Goal: Check status: Check status

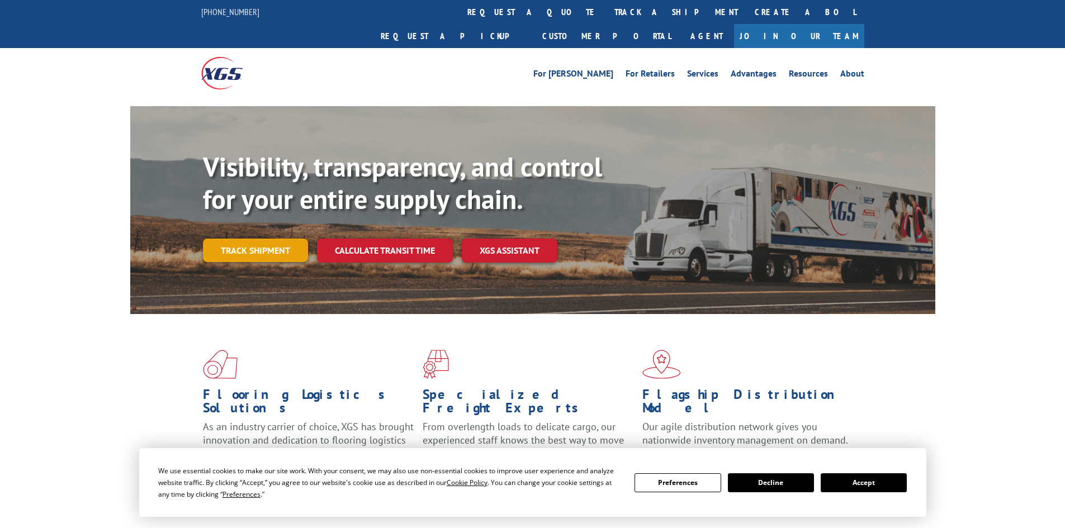
click at [216, 239] on link "Track shipment" at bounding box center [255, 250] width 105 height 23
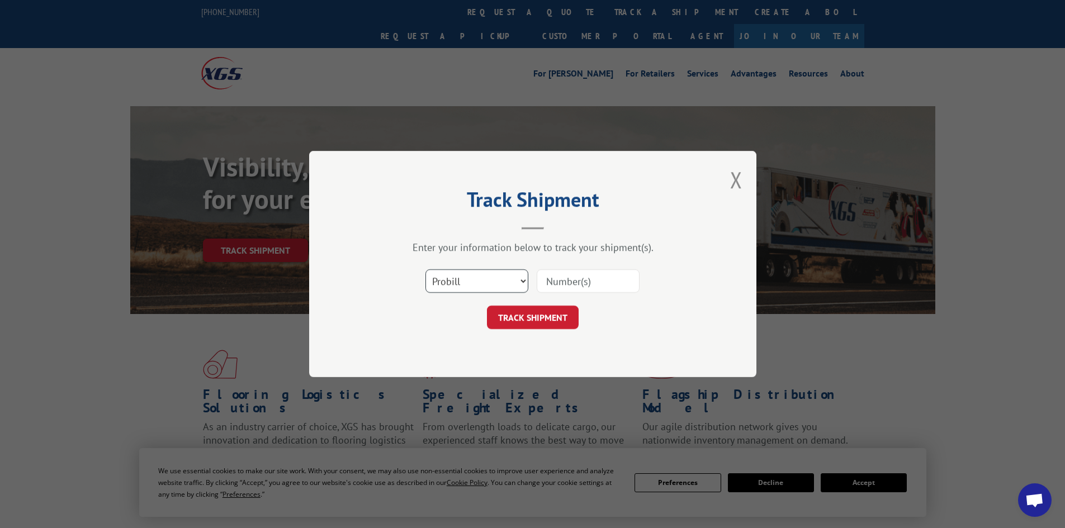
click at [470, 277] on select "Select category... Probill BOL PO" at bounding box center [476, 280] width 103 height 23
select select "bol"
click at [425, 269] on select "Select category... Probill BOL PO" at bounding box center [476, 280] width 103 height 23
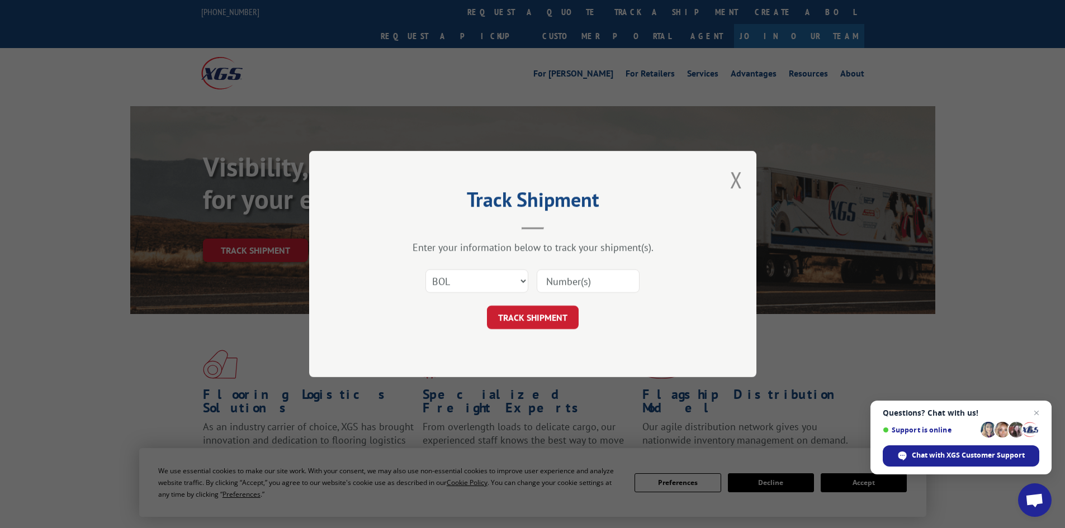
click at [560, 288] on input at bounding box center [587, 280] width 103 height 23
paste input "460214"
type input "460214"
click at [535, 312] on button "TRACK SHIPMENT" at bounding box center [533, 317] width 92 height 23
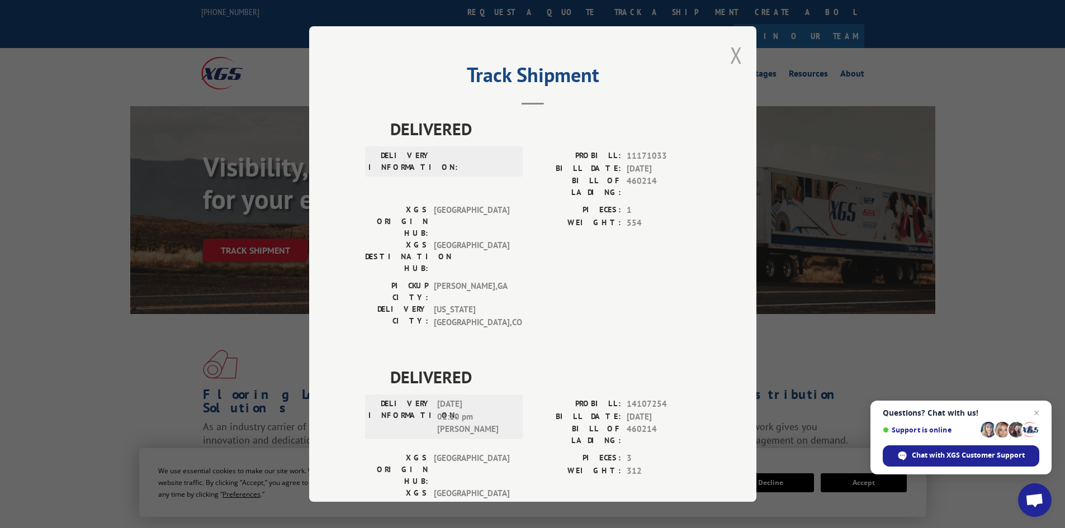
click at [730, 49] on button "Close modal" at bounding box center [736, 55] width 12 height 30
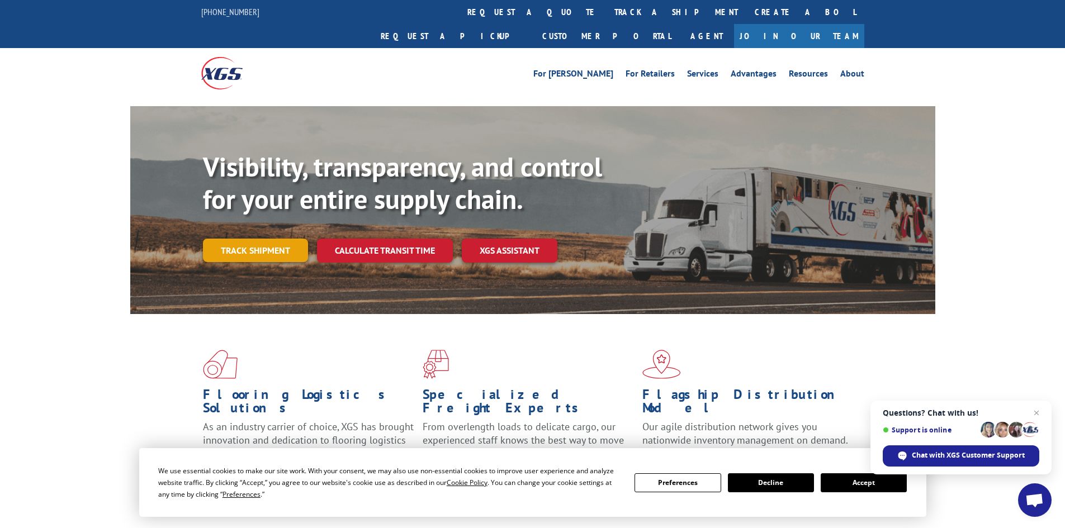
click at [225, 239] on link "Track shipment" at bounding box center [255, 250] width 105 height 23
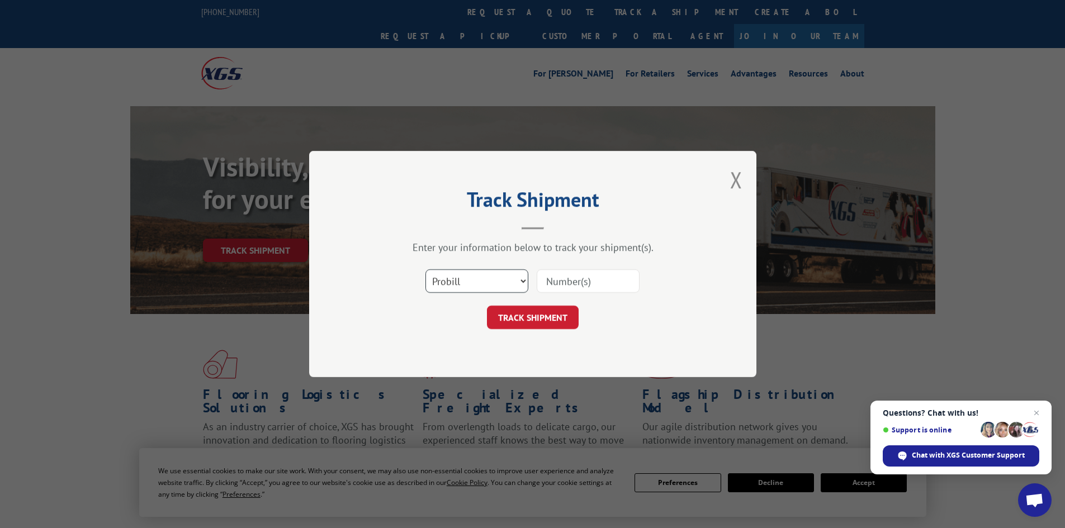
click at [483, 279] on select "Select category... Probill BOL PO" at bounding box center [476, 280] width 103 height 23
select select "bol"
click at [425, 269] on select "Select category... Probill BOL PO" at bounding box center [476, 280] width 103 height 23
click at [571, 278] on input at bounding box center [587, 280] width 103 height 23
paste input "467998"
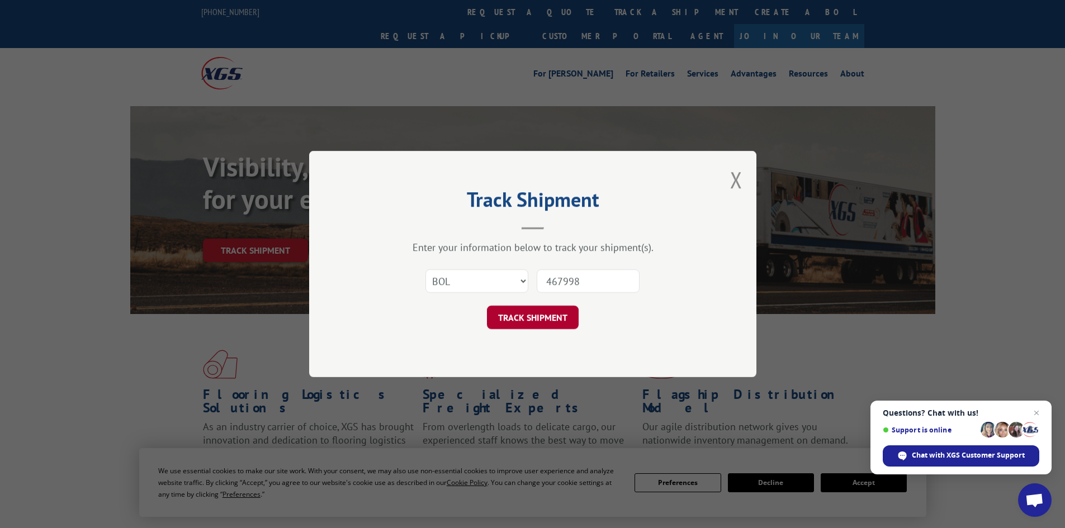
type input "467998"
click at [521, 320] on button "TRACK SHIPMENT" at bounding box center [533, 317] width 92 height 23
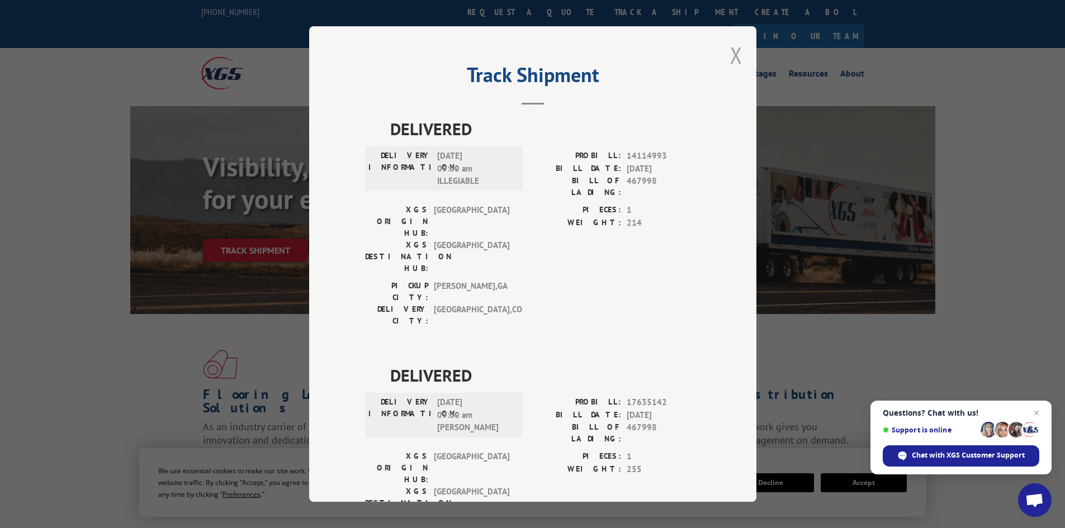
click at [731, 56] on button "Close modal" at bounding box center [736, 55] width 12 height 30
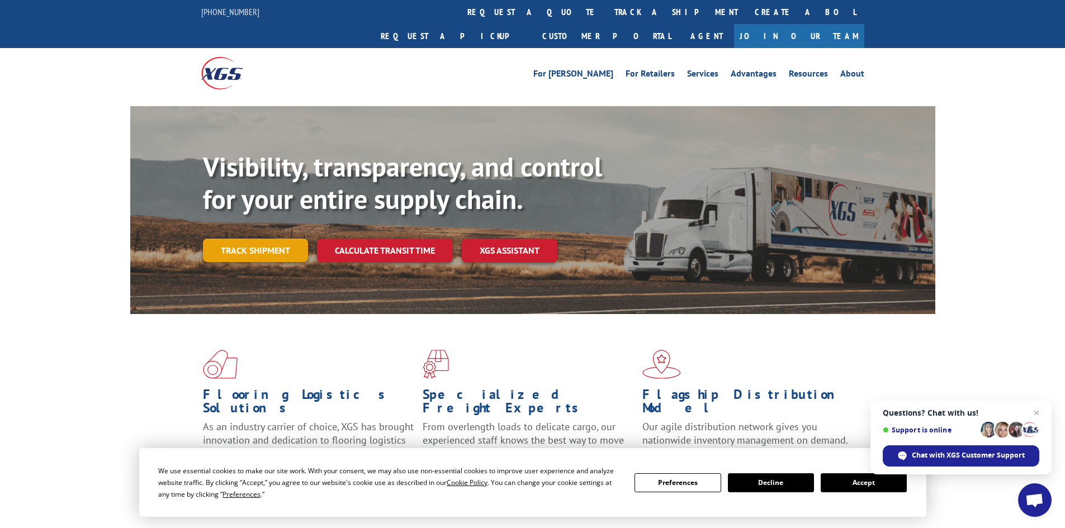
click at [234, 239] on link "Track shipment" at bounding box center [255, 250] width 105 height 23
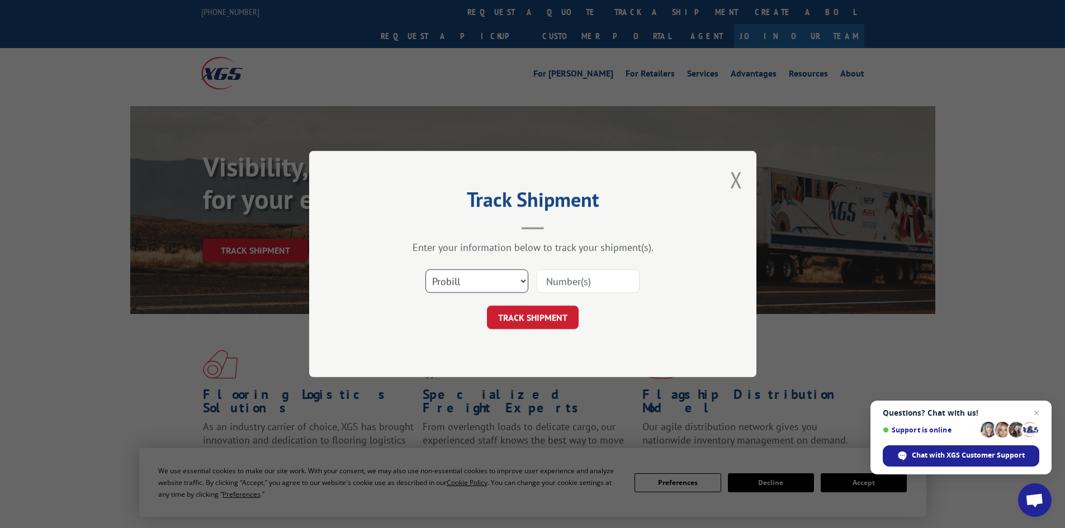
click at [473, 286] on select "Select category... Probill BOL PO" at bounding box center [476, 280] width 103 height 23
select select "bol"
click at [425, 269] on select "Select category... Probill BOL PO" at bounding box center [476, 280] width 103 height 23
click at [573, 272] on input at bounding box center [587, 280] width 103 height 23
paste input "7046072"
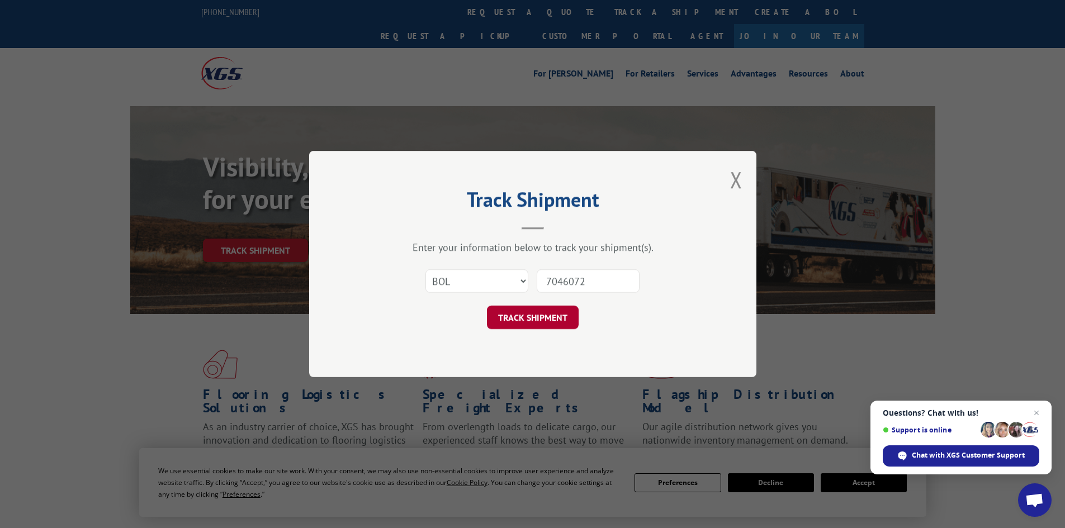
type input "7046072"
click at [525, 322] on button "TRACK SHIPMENT" at bounding box center [533, 317] width 92 height 23
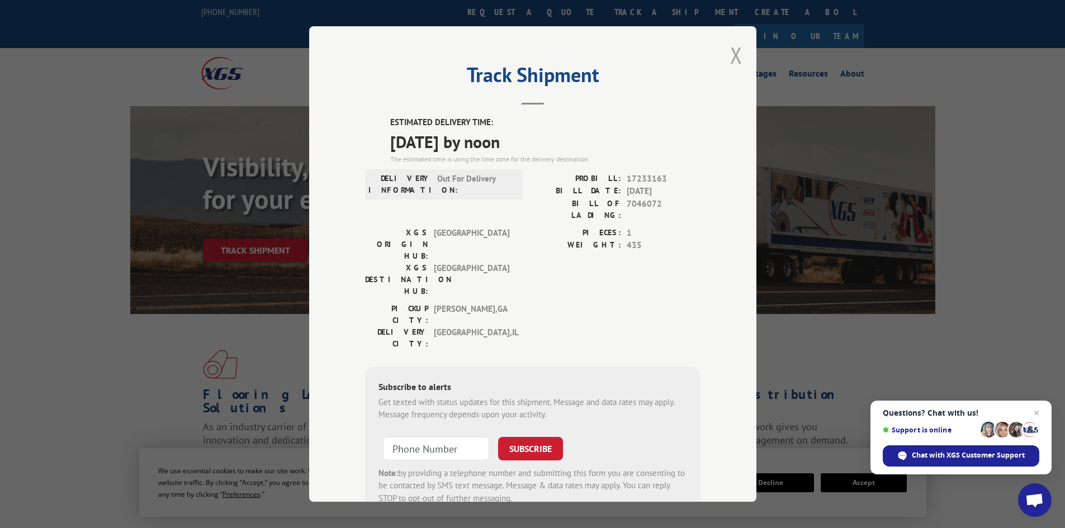
click at [735, 57] on button "Close modal" at bounding box center [736, 55] width 12 height 30
